Goal: Obtain resource: Download file/media

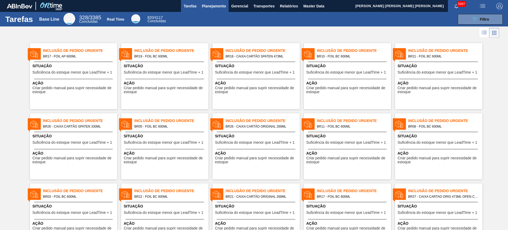
drag, startPoint x: 0, startPoint y: 0, endPoint x: 208, endPoint y: 3, distance: 207.6
click at [208, 3] on span "Planejamento" at bounding box center [214, 6] width 24 height 6
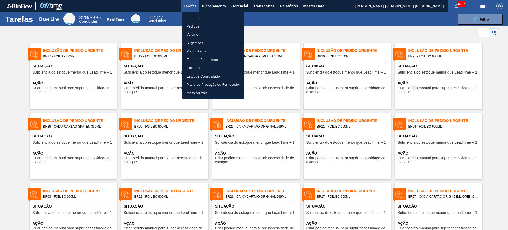
click at [203, 18] on li "Estoque" at bounding box center [213, 18] width 62 height 8
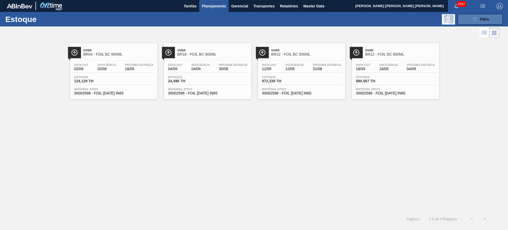
click at [477, 20] on icon "089F7B8B-B2A5-4AFE-B5C0-19BA573D28AC" at bounding box center [475, 19] width 6 height 6
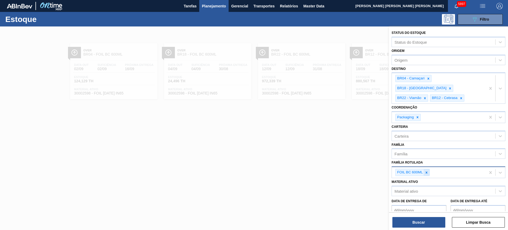
click at [428, 171] on icon at bounding box center [427, 173] width 4 height 4
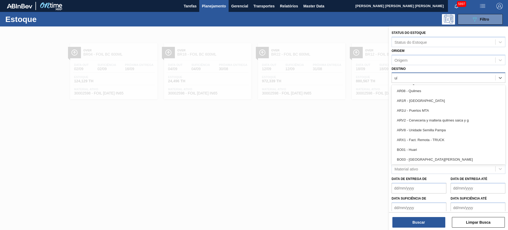
type input "uber"
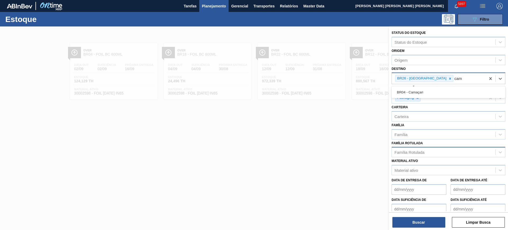
type input "cama"
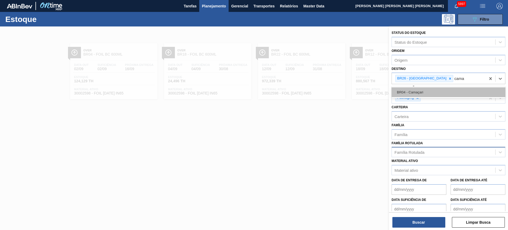
click at [441, 88] on div "BR04 - Camaçari" at bounding box center [449, 92] width 114 height 10
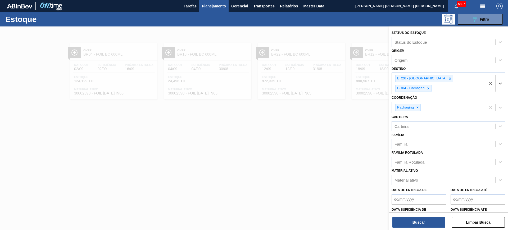
click at [422, 160] on div "Família Rotulada" at bounding box center [410, 162] width 30 height 5
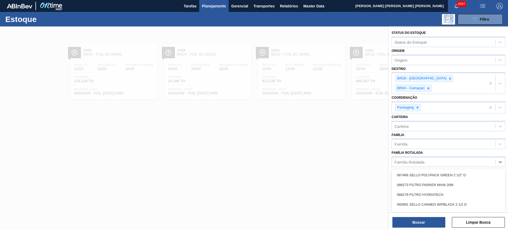
click at [428, 149] on div "Família Rotulada option FOIL BC 600ML, deselected. option 087466 SELLO POLYPACK…" at bounding box center [449, 158] width 114 height 18
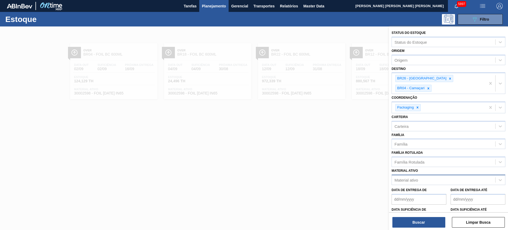
click at [423, 176] on div "Material ativo" at bounding box center [444, 180] width 104 height 8
click at [419, 167] on div "Material ativo option 30012818 - CX. CART. MICHELOB 330ML C6 429 298 G focused,…" at bounding box center [449, 176] width 114 height 18
click at [415, 160] on div "Família Rotulada" at bounding box center [410, 162] width 30 height 5
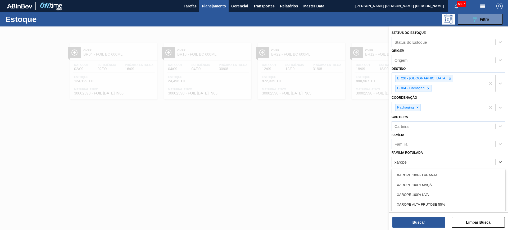
type Rotulada "xarope al"
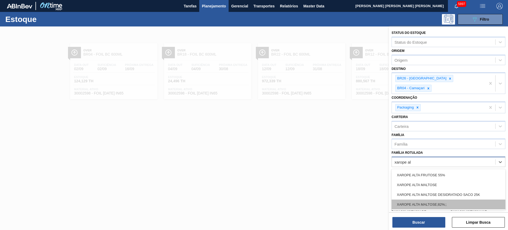
click at [428, 200] on div "XAROPE ALTA MALTOSE;82%;;" at bounding box center [449, 205] width 114 height 10
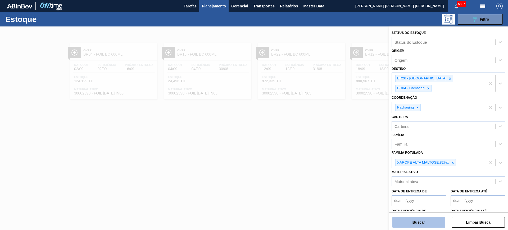
click at [427, 222] on button "Buscar" at bounding box center [419, 222] width 53 height 11
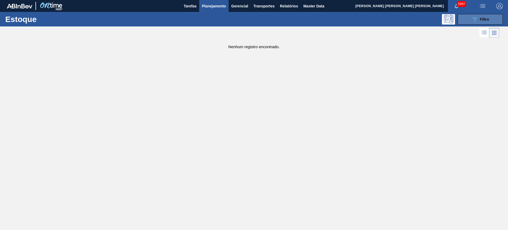
click at [489, 19] on span "Filtro" at bounding box center [484, 19] width 9 height 4
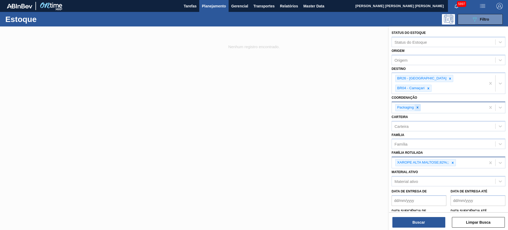
click at [417, 106] on icon at bounding box center [418, 108] width 4 height 4
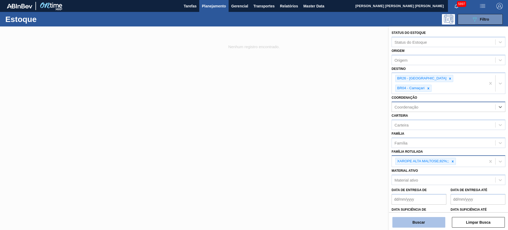
click at [419, 221] on button "Buscar" at bounding box center [419, 222] width 53 height 11
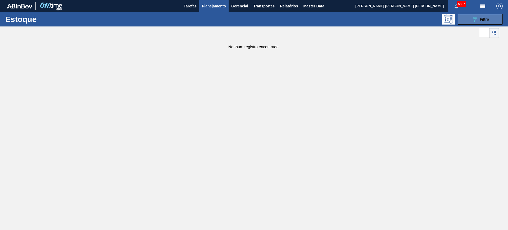
click at [463, 16] on button "089F7B8B-B2A5-4AFE-B5C0-19BA573D28AC Filtro" at bounding box center [480, 19] width 45 height 11
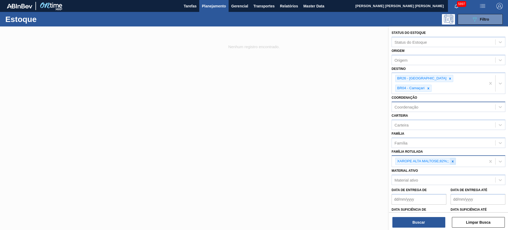
click at [455, 158] on div at bounding box center [453, 161] width 6 height 7
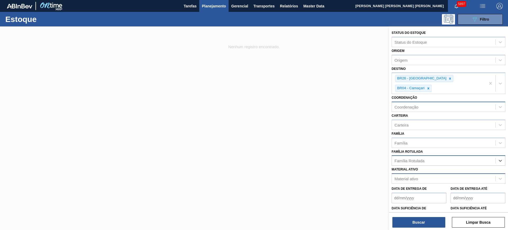
click at [445, 173] on div "Material ativo" at bounding box center [449, 178] width 114 height 10
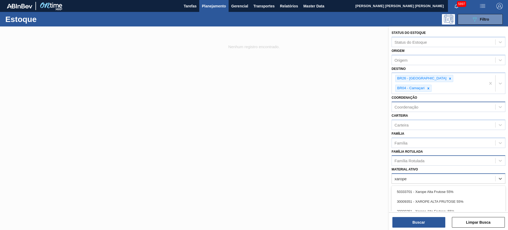
type ativo "xarope a"
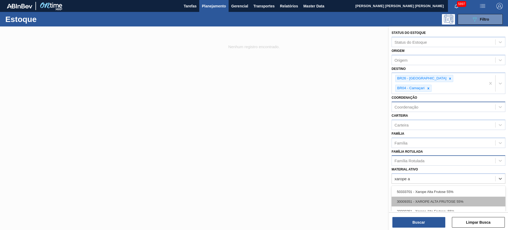
scroll to position [29, 0]
click at [472, 198] on div "30003526 - XAROPE ALTA MALTOSE 82%" at bounding box center [449, 203] width 114 height 10
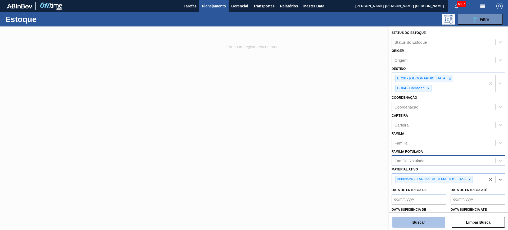
click at [440, 219] on button "Buscar" at bounding box center [419, 222] width 53 height 11
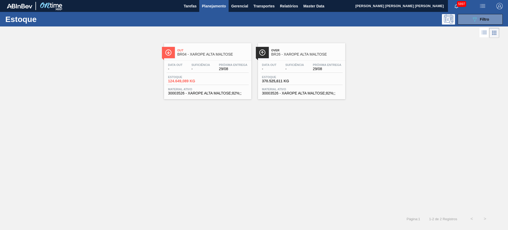
click at [212, 6] on span "Planejamento" at bounding box center [214, 6] width 24 height 6
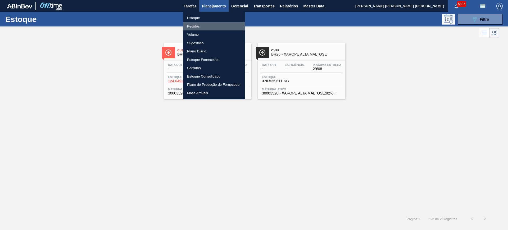
click at [200, 26] on li "Pedidos" at bounding box center [214, 26] width 62 height 8
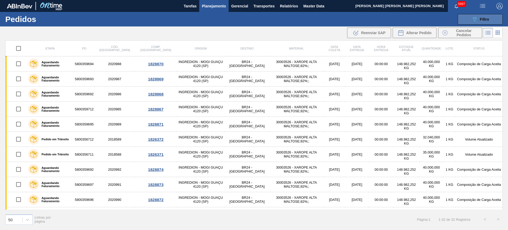
click at [485, 18] on span "Filtro" at bounding box center [484, 19] width 9 height 4
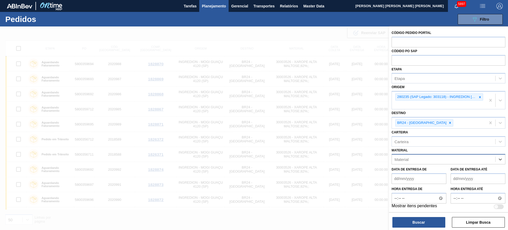
click at [329, 128] on div at bounding box center [254, 141] width 508 height 230
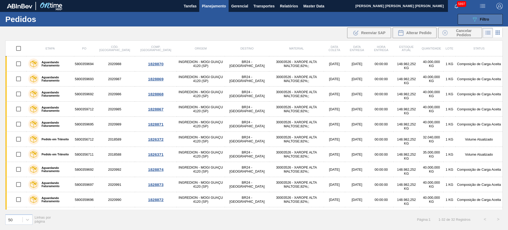
click at [482, 20] on span "Filtro" at bounding box center [484, 19] width 9 height 4
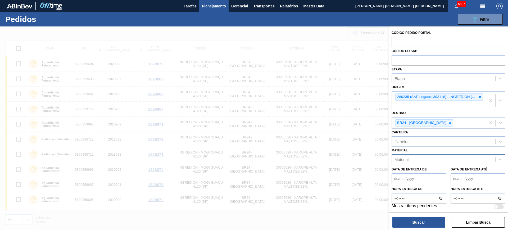
click at [440, 159] on div "Material" at bounding box center [444, 160] width 104 height 8
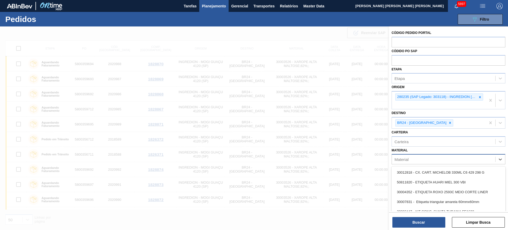
paste input "30003526"
type input "30003526"
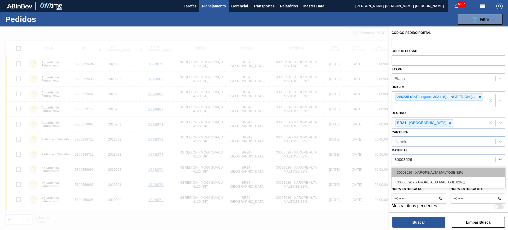
click at [441, 168] on div "30003526 - XAROPE ALTA MALTOSE 82%" at bounding box center [449, 173] width 114 height 10
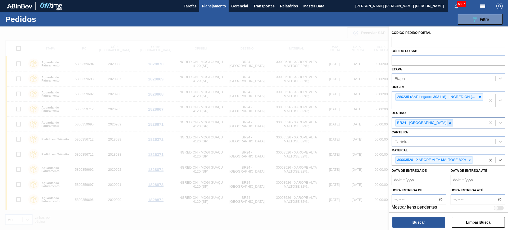
click at [449, 122] on icon at bounding box center [451, 123] width 4 height 4
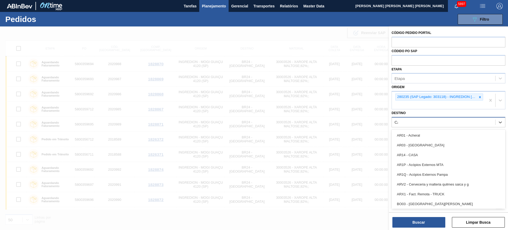
type input "CAMA"
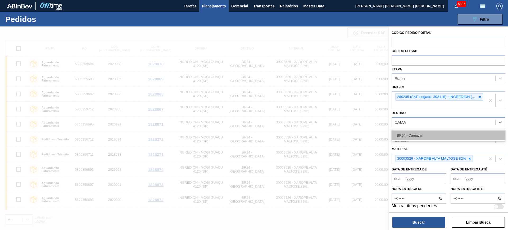
click at [443, 135] on div "BR04 - Camaçari" at bounding box center [449, 136] width 114 height 10
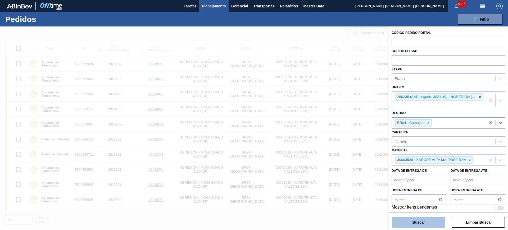
click at [408, 223] on button "Buscar" at bounding box center [419, 222] width 53 height 11
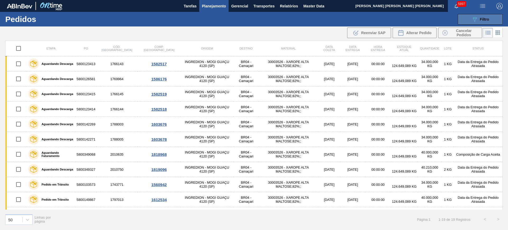
click at [474, 20] on icon "089F7B8B-B2A5-4AFE-B5C0-19BA573D28AC" at bounding box center [475, 19] width 6 height 6
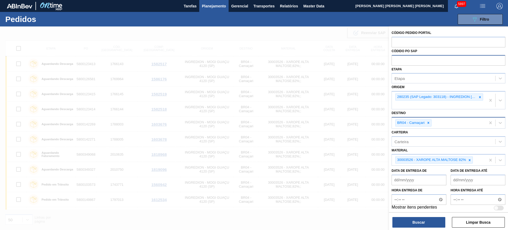
click at [426, 61] on input "text" at bounding box center [449, 60] width 114 height 10
click at [407, 76] on div "Etapa" at bounding box center [444, 79] width 104 height 8
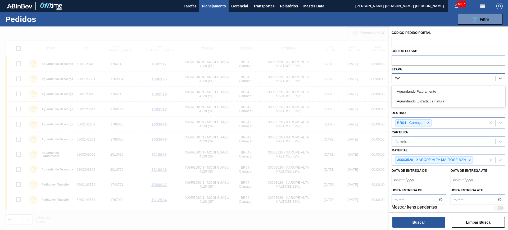
type input "FATU"
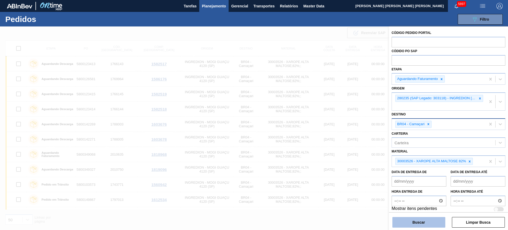
click at [422, 221] on button "Buscar" at bounding box center [419, 222] width 53 height 11
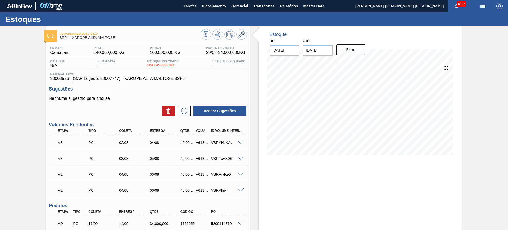
click at [480, 5] on img "button" at bounding box center [483, 6] width 6 height 6
click at [475, 22] on li "Upload de Volumes" at bounding box center [481, 19] width 46 height 10
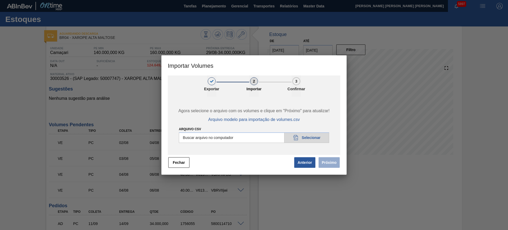
click at [246, 138] on input "Arquivo csv" at bounding box center [254, 137] width 150 height 11
type input "C:\fakepath\PedidoVolumeModeloImportacao (3).csv"
click at [330, 162] on button "Próximo" at bounding box center [329, 162] width 21 height 11
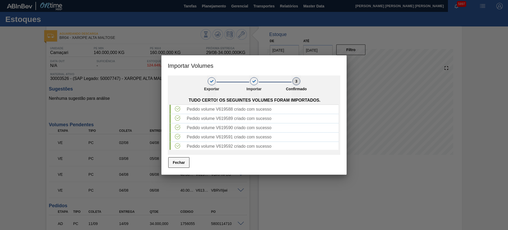
click at [180, 159] on button "Fechar" at bounding box center [178, 162] width 21 height 11
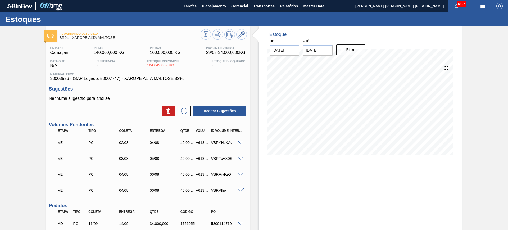
click at [60, 79] on span "30003526 - (SAP Legado: 50007747) - XAROPE ALTA MALTOSE;82%;;" at bounding box center [147, 78] width 195 height 5
copy span "30003526"
click at [285, 8] on span "Relatórios" at bounding box center [289, 6] width 18 height 6
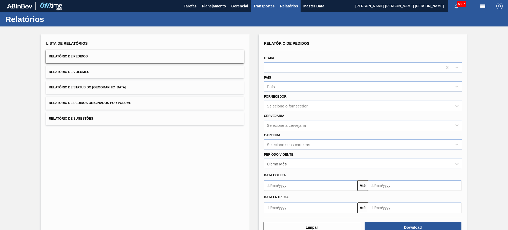
click at [265, 1] on button "Transportes" at bounding box center [264, 6] width 26 height 12
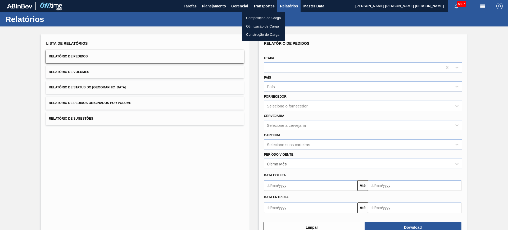
click at [245, 27] on li "Otimização de Carga" at bounding box center [263, 26] width 43 height 8
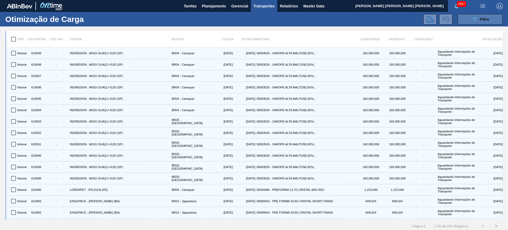
click at [485, 16] on div "089F7B8B-B2A5-4AFE-B5C0-19BA573D28AC Filtro" at bounding box center [481, 19] width 18 height 6
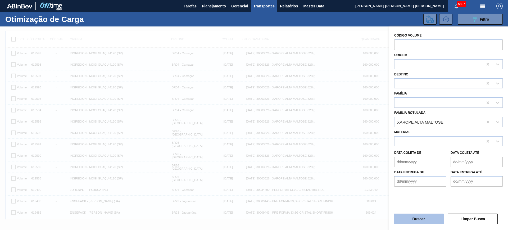
click at [427, 218] on button "Buscar" at bounding box center [419, 219] width 50 height 11
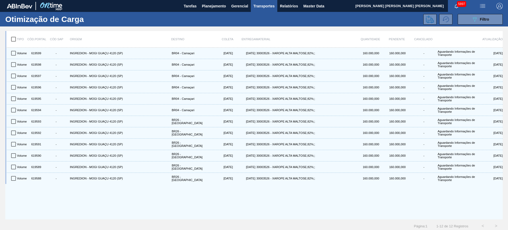
click at [16, 40] on input "checkbox" at bounding box center [13, 39] width 11 height 11
checkbox input "true"
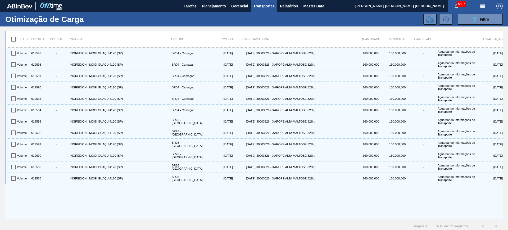
checkbox input "true"
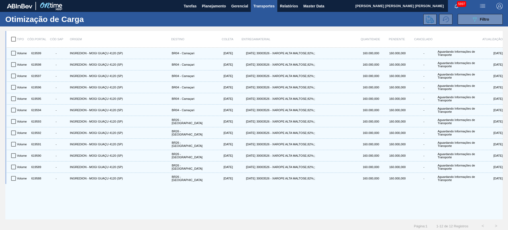
checkbox input "true"
click at [427, 19] on icon at bounding box center [430, 19] width 8 height 8
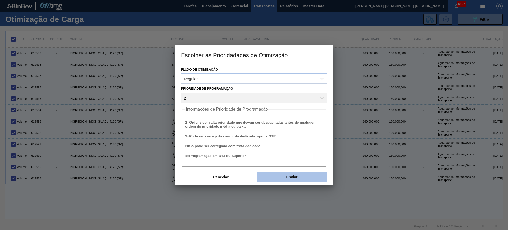
click at [294, 175] on button "Enviar" at bounding box center [292, 177] width 70 height 11
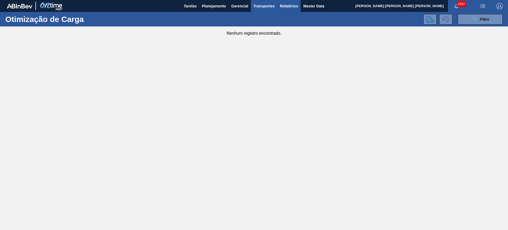
click at [288, 8] on span "Relatórios" at bounding box center [289, 6] width 18 height 6
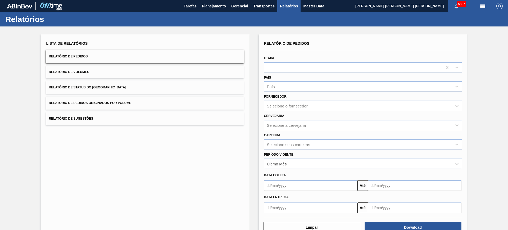
click at [123, 75] on button "Relatório de Volumes" at bounding box center [145, 72] width 198 height 13
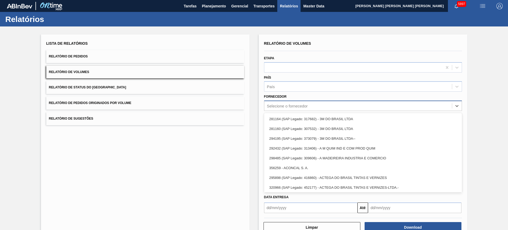
click at [286, 102] on div "Selecione o fornecedor" at bounding box center [359, 106] width 188 height 8
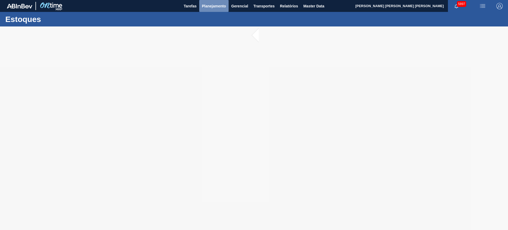
click at [219, 11] on button "Planejamento" at bounding box center [213, 6] width 29 height 12
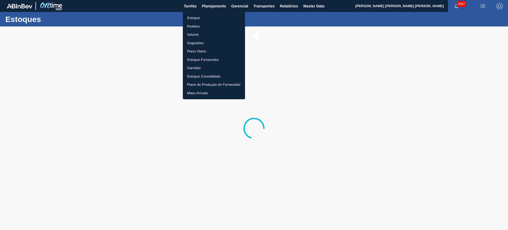
click at [202, 16] on li "Estoque" at bounding box center [214, 18] width 62 height 8
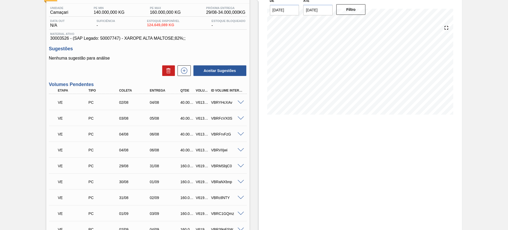
scroll to position [33, 0]
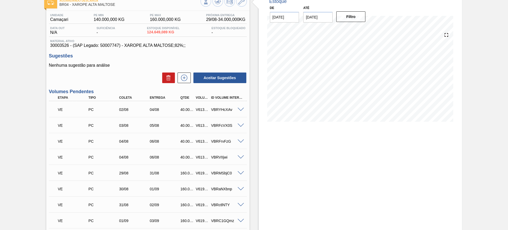
click at [241, 110] on span at bounding box center [241, 110] width 6 height 4
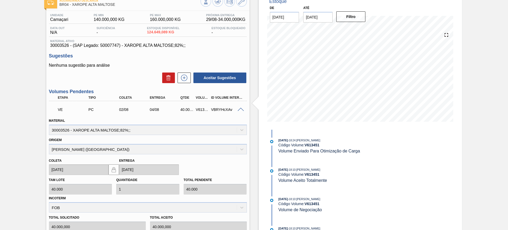
click at [241, 109] on span at bounding box center [241, 110] width 6 height 4
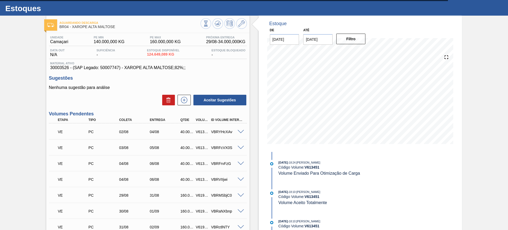
scroll to position [0, 0]
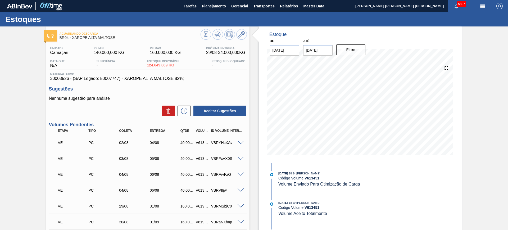
click at [483, 6] on img "button" at bounding box center [483, 6] width 6 height 6
click at [472, 16] on li "Upload de Volumes" at bounding box center [481, 19] width 46 height 10
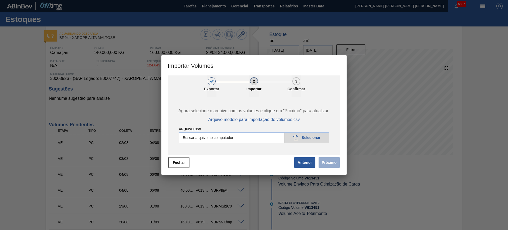
click at [220, 137] on input "Arquivo csv" at bounding box center [254, 137] width 150 height 11
type input "C:\fakepath\PedidoVolumeModeloImportacao (3).csv"
click at [328, 162] on button "Próximo" at bounding box center [329, 162] width 21 height 11
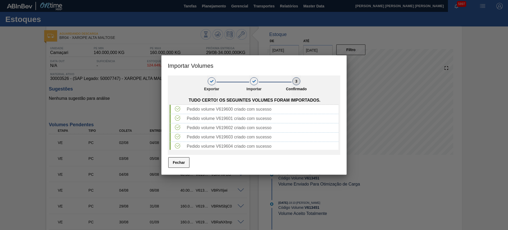
click at [181, 165] on button "Fechar" at bounding box center [178, 162] width 21 height 11
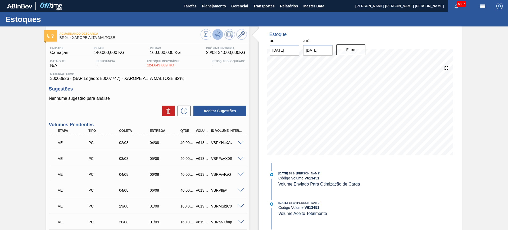
click at [209, 37] on icon at bounding box center [206, 35] width 6 height 6
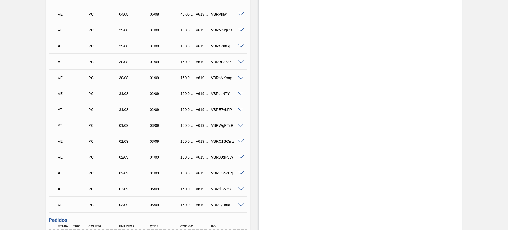
scroll to position [199, 0]
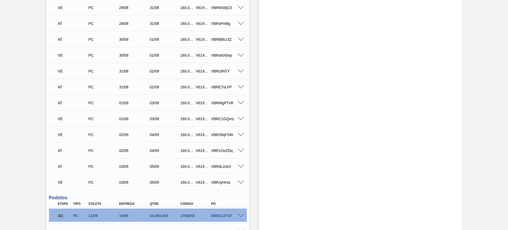
click at [240, 118] on span at bounding box center [241, 119] width 6 height 4
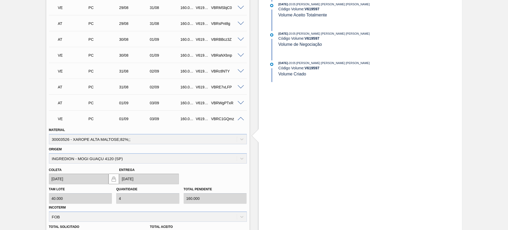
click at [240, 102] on span at bounding box center [241, 103] width 6 height 4
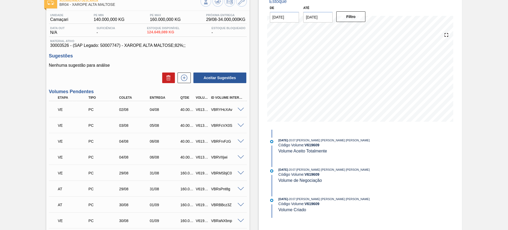
scroll to position [0, 0]
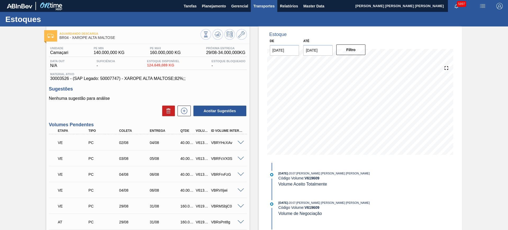
click at [263, 6] on span "Transportes" at bounding box center [264, 6] width 21 height 6
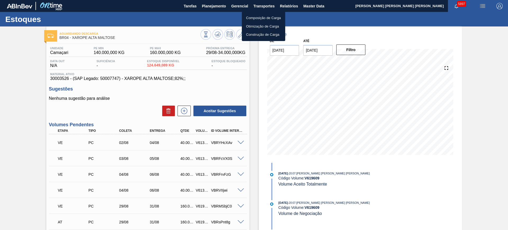
click at [262, 26] on li "Otimização de Carga" at bounding box center [263, 26] width 43 height 8
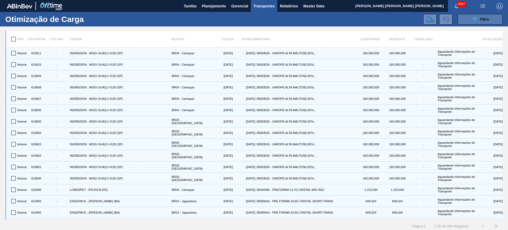
click at [491, 14] on button "089F7B8B-B2A5-4AFE-B5C0-19BA573D28AC Filtro" at bounding box center [480, 19] width 45 height 11
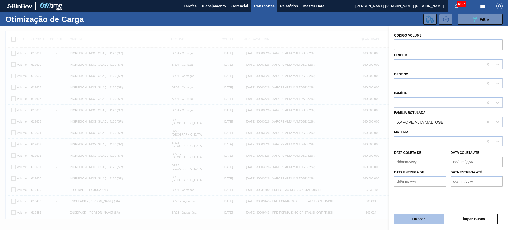
click at [437, 217] on button "Buscar" at bounding box center [419, 219] width 50 height 11
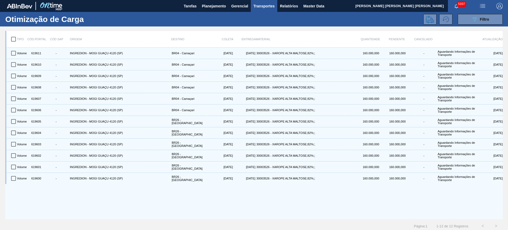
click at [16, 39] on input "checkbox" at bounding box center [13, 39] width 11 height 11
checkbox input "true"
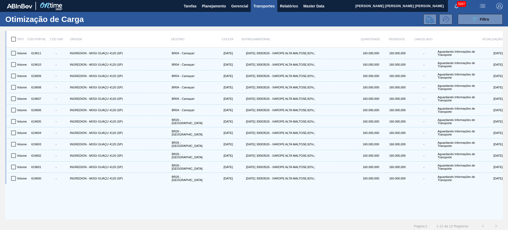
checkbox input "true"
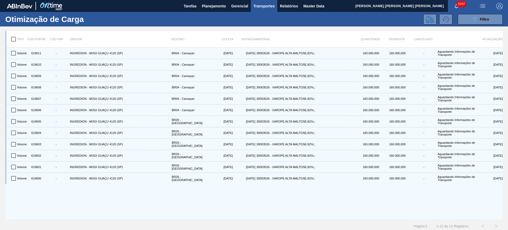
checkbox input "true"
click at [427, 20] on icon at bounding box center [430, 19] width 8 height 8
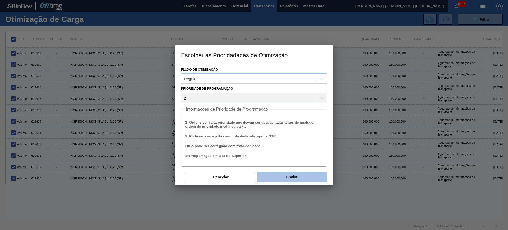
click at [284, 176] on button "Enviar" at bounding box center [292, 177] width 70 height 11
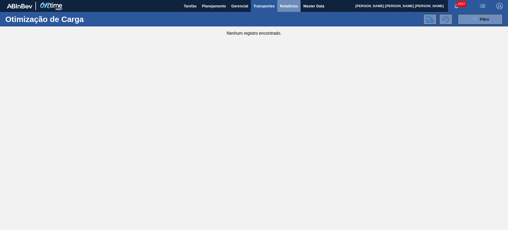
click at [289, 6] on span "Relatórios" at bounding box center [289, 6] width 18 height 6
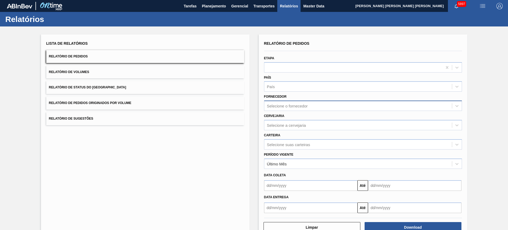
click at [296, 104] on div "Selecione o fornecedor" at bounding box center [287, 106] width 41 height 5
paste input "303118"
type input "303118"
click at [304, 118] on div "280235 (SAP Legado: 303118) - INGREDION BRASIL INGREDIENTES" at bounding box center [363, 119] width 198 height 10
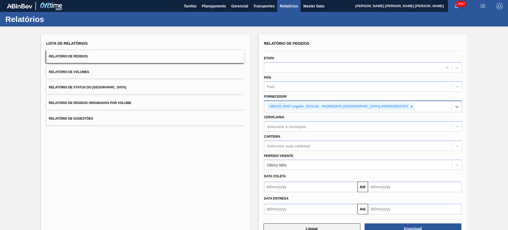
scroll to position [16, 0]
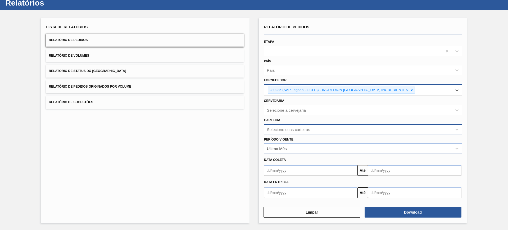
click at [291, 131] on div "Selecione suas carteiras" at bounding box center [288, 129] width 43 height 5
click at [303, 121] on div "Carteira Selecione suas carteiras" at bounding box center [363, 126] width 198 height 18
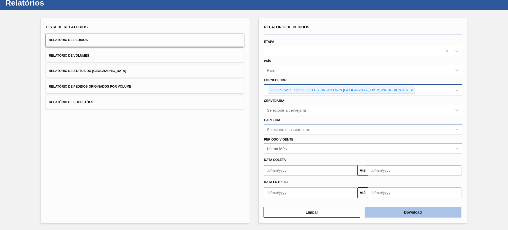
click at [416, 214] on button "Download" at bounding box center [413, 212] width 97 height 11
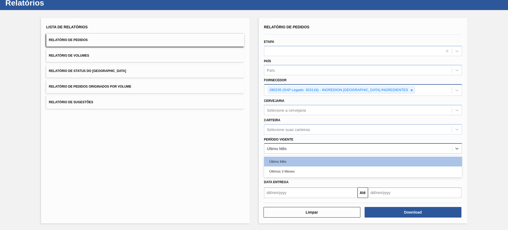
click at [310, 151] on div "Último Mês" at bounding box center [359, 149] width 188 height 8
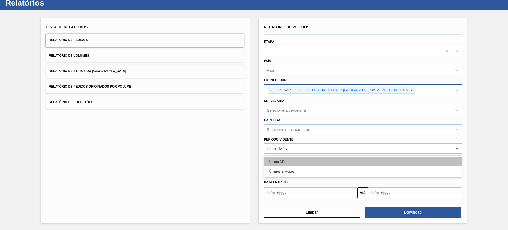
click at [308, 163] on div "Último Mês" at bounding box center [363, 162] width 198 height 10
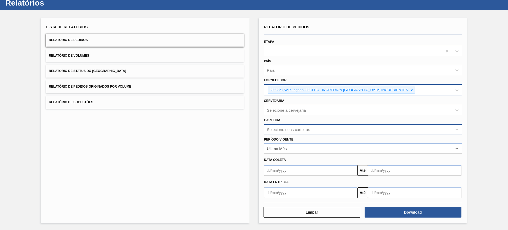
click at [301, 129] on div "Selecione suas carteiras" at bounding box center [288, 129] width 43 height 5
type input "xaro"
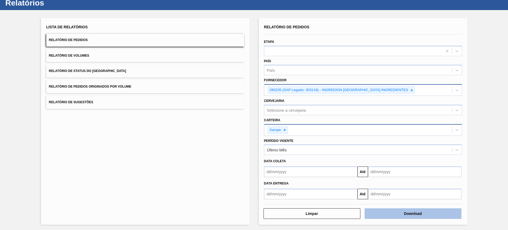
click at [393, 212] on button "Download" at bounding box center [413, 213] width 97 height 11
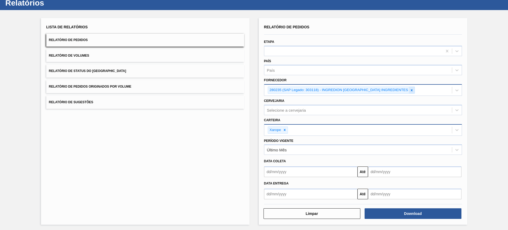
click at [409, 92] on div at bounding box center [412, 90] width 6 height 7
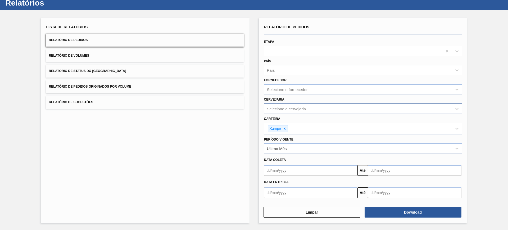
click at [312, 112] on div "Selecione a cervejaria" at bounding box center [359, 109] width 188 height 8
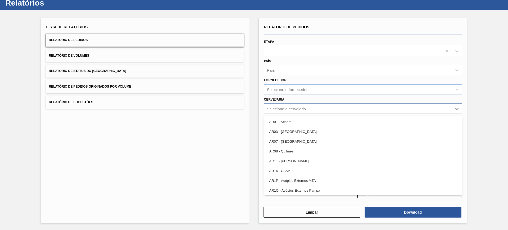
paste input "303118"
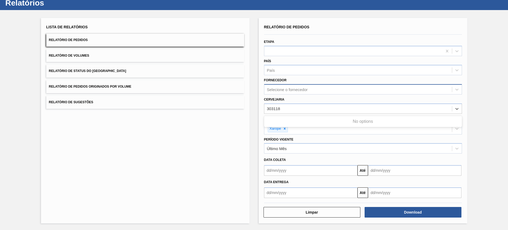
type input "303118"
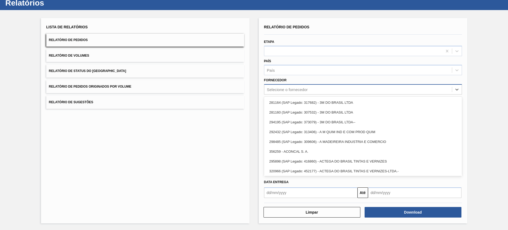
click at [305, 87] on div "Selecione o fornecedor" at bounding box center [359, 90] width 188 height 8
paste input "303118"
type input "303118"
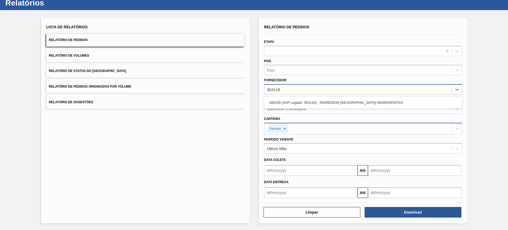
click at [306, 100] on div "280235 (SAP Legado: 303118) - INGREDION BRASIL INGREDIENTES" at bounding box center [363, 103] width 198 height 10
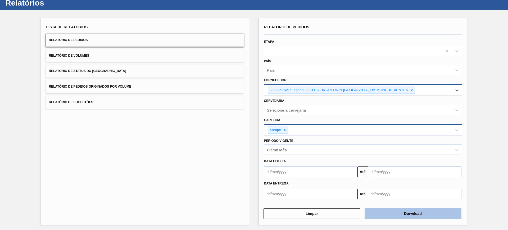
click at [408, 212] on button "Download" at bounding box center [413, 213] width 97 height 11
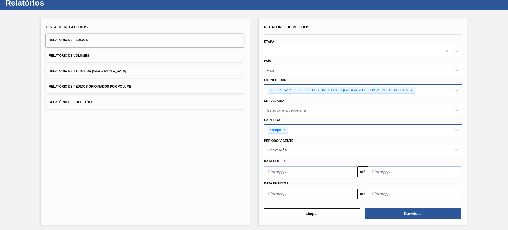
click at [308, 151] on div "Último Mês" at bounding box center [359, 150] width 188 height 8
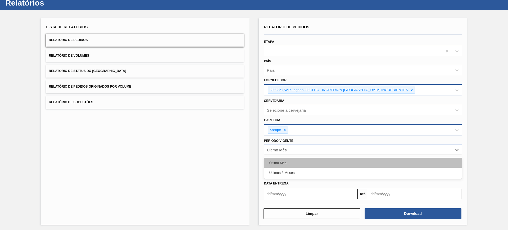
click at [299, 163] on div "Último Mês" at bounding box center [363, 163] width 198 height 10
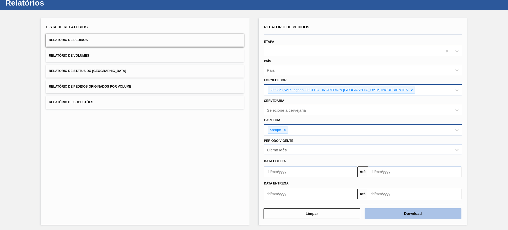
click at [402, 218] on button "Download" at bounding box center [413, 213] width 97 height 11
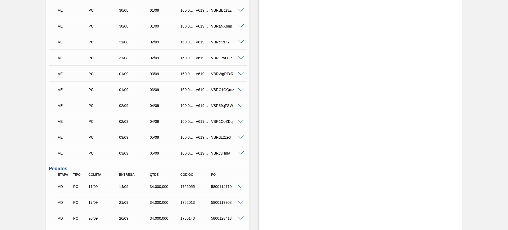
scroll to position [232, 0]
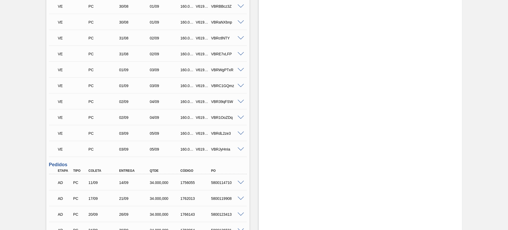
click at [241, 86] on span at bounding box center [241, 86] width 6 height 4
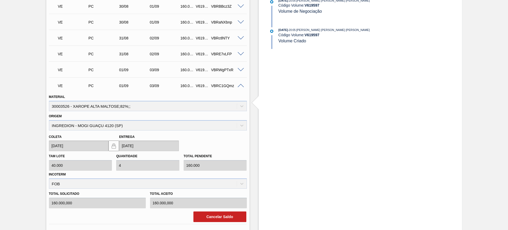
click at [241, 85] on span at bounding box center [241, 86] width 6 height 4
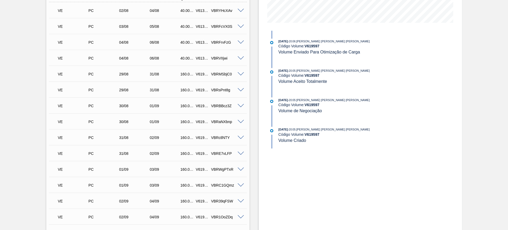
scroll to position [132, 0]
click at [241, 154] on span at bounding box center [241, 153] width 6 height 4
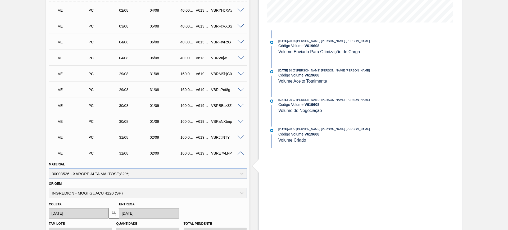
click at [241, 154] on span at bounding box center [241, 153] width 6 height 4
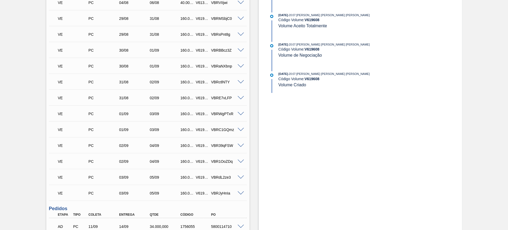
scroll to position [199, 0]
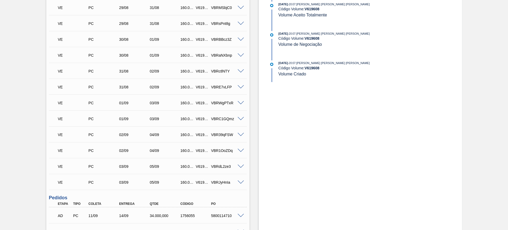
click at [241, 182] on span at bounding box center [241, 183] width 6 height 4
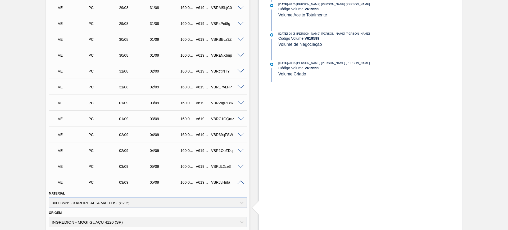
scroll to position [232, 0]
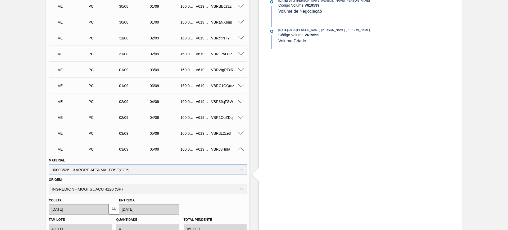
click at [239, 150] on span at bounding box center [241, 149] width 6 height 4
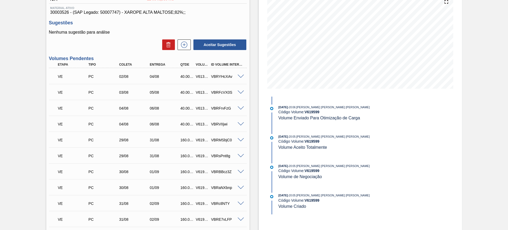
scroll to position [0, 0]
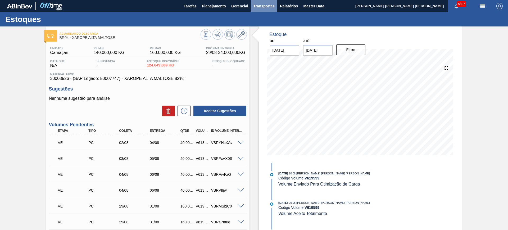
click at [267, 7] on span "Transportes" at bounding box center [264, 6] width 21 height 6
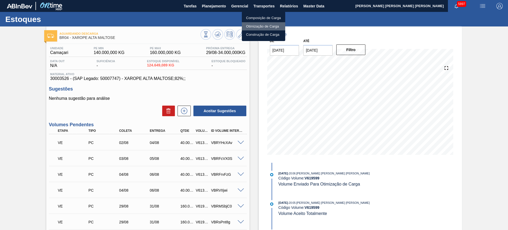
click at [264, 25] on li "Otimização de Carga" at bounding box center [263, 26] width 43 height 8
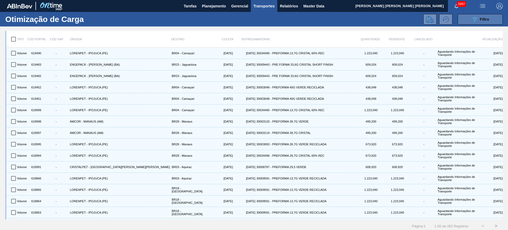
click at [472, 18] on icon "089F7B8B-B2A5-4AFE-B5C0-19BA573D28AC" at bounding box center [475, 19] width 6 height 6
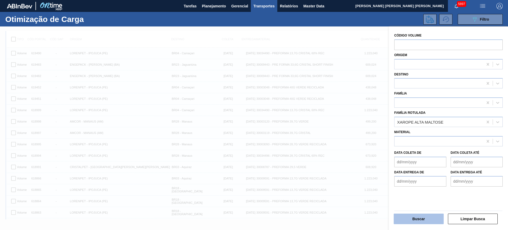
click at [424, 224] on div "Buscar" at bounding box center [419, 219] width 54 height 12
click at [443, 124] on div "XAROPE ALTA MALTOSE" at bounding box center [439, 122] width 89 height 8
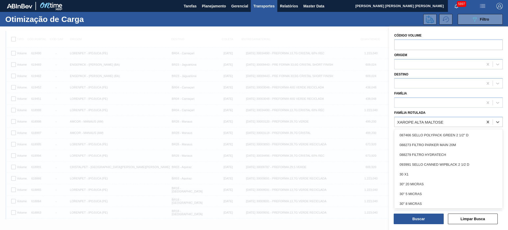
click at [443, 111] on div "Família Rotulada option 087466 SELLO POLYPACK GREEN 2 1/2" D focused, 1 of 101.…" at bounding box center [449, 118] width 109 height 18
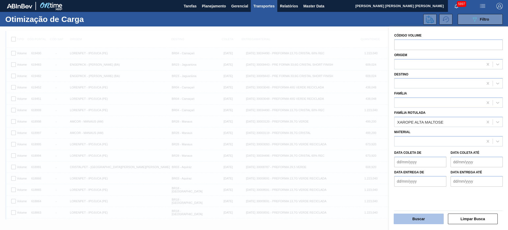
click at [425, 214] on button "Buscar" at bounding box center [419, 219] width 50 height 11
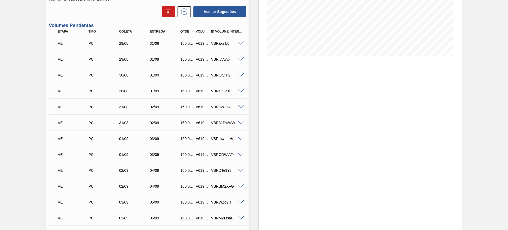
scroll to position [132, 0]
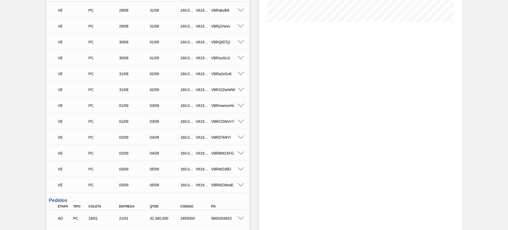
click at [241, 151] on span at bounding box center [241, 153] width 6 height 4
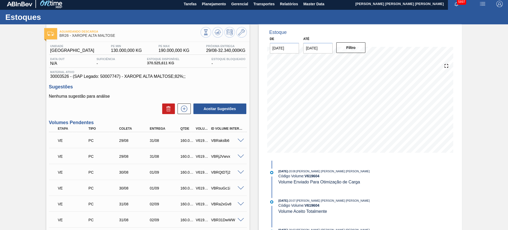
scroll to position [0, 0]
